Goal: Navigation & Orientation: Find specific page/section

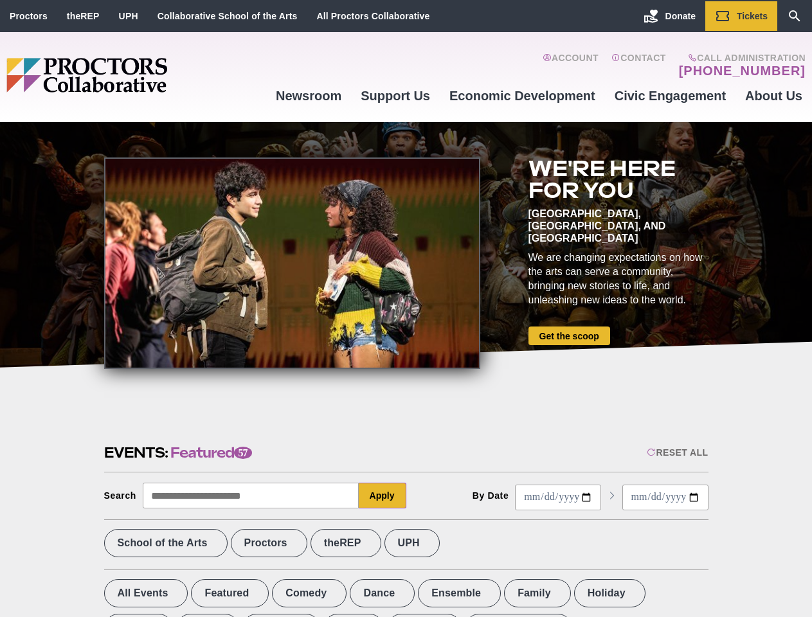
click at [406, 308] on div at bounding box center [292, 262] width 376 height 211
click at [676, 452] on div "Reset All" at bounding box center [677, 452] width 61 height 10
click at [382, 495] on button "Apply" at bounding box center [383, 496] width 48 height 26
